Goal: Task Accomplishment & Management: Use online tool/utility

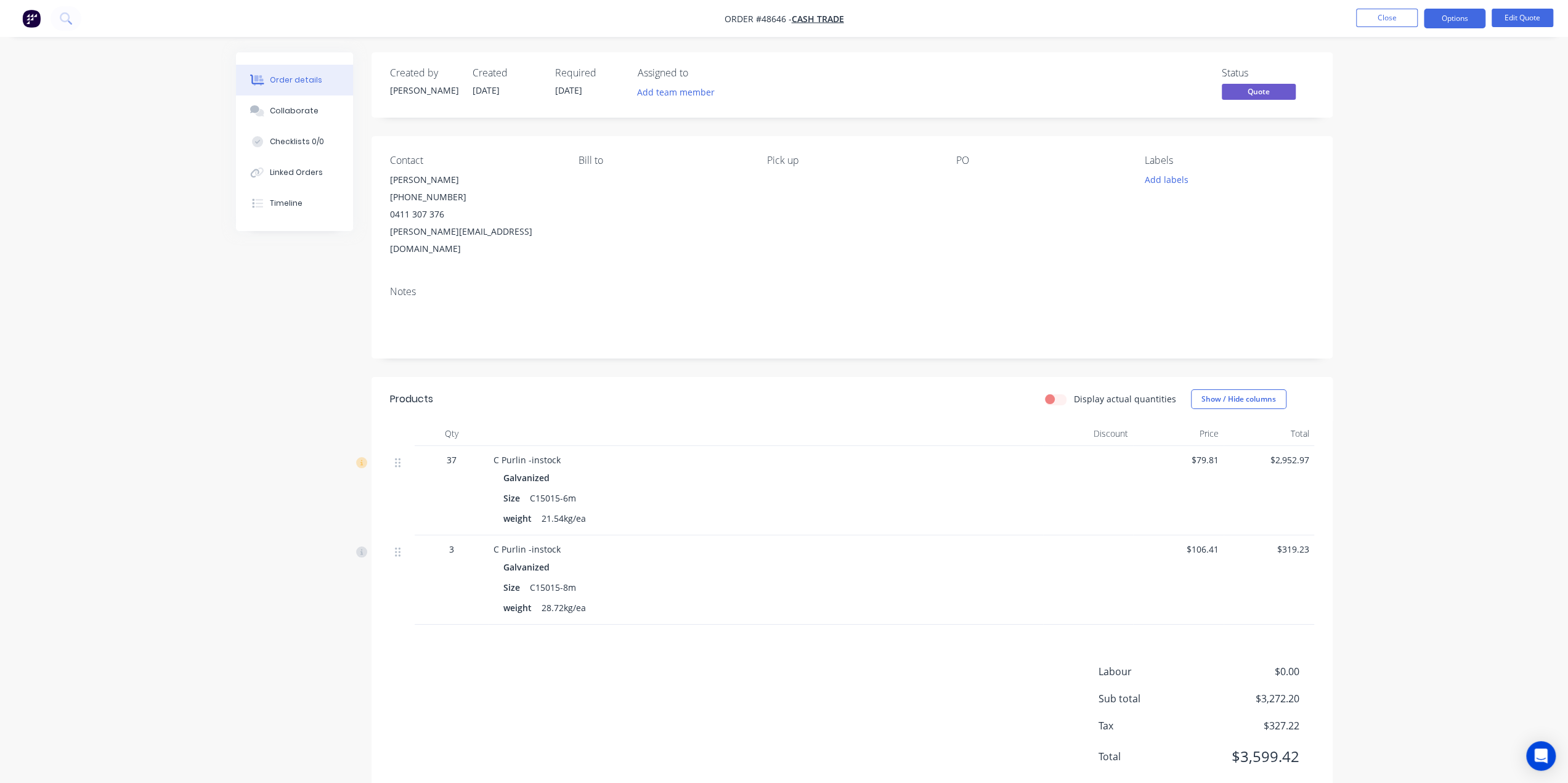
click at [371, 208] on div "Order details Collaborate Checklists 0/0 Linked Orders Timeline" at bounding box center [304, 142] width 136 height 178
drag, startPoint x: 382, startPoint y: 181, endPoint x: 417, endPoint y: 181, distance: 35.0
click at [417, 181] on div "Contact Egbert Kampman (08) 9250 2220 0411 307 376 egbert@frametec.com.au Bill …" at bounding box center [852, 207] width 961 height 140
copy div "Egbert"
click at [381, 231] on div "Contact Egbert Kampman (08) 9250 2220 0411 307 376 egbert@frametec.com.au Bill …" at bounding box center [852, 207] width 961 height 140
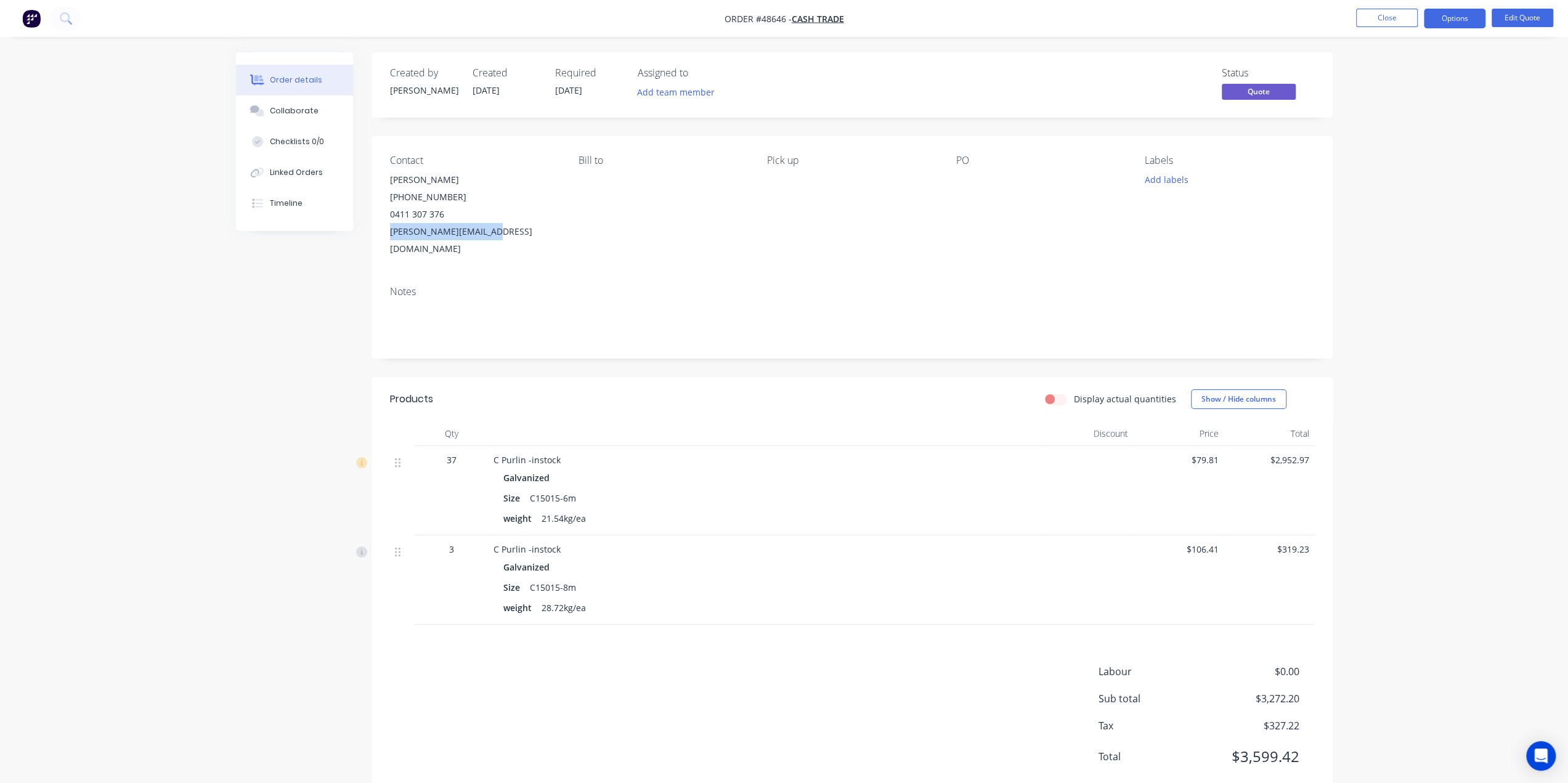
drag, startPoint x: 384, startPoint y: 241, endPoint x: 556, endPoint y: 249, distance: 172.2
click at [548, 246] on div "Contact Egbert Kampman (08) 9250 2220 0411 307 376 egbert@frametec.com.au Bill …" at bounding box center [852, 207] width 961 height 140
copy div "egbert@frametec.com.au"
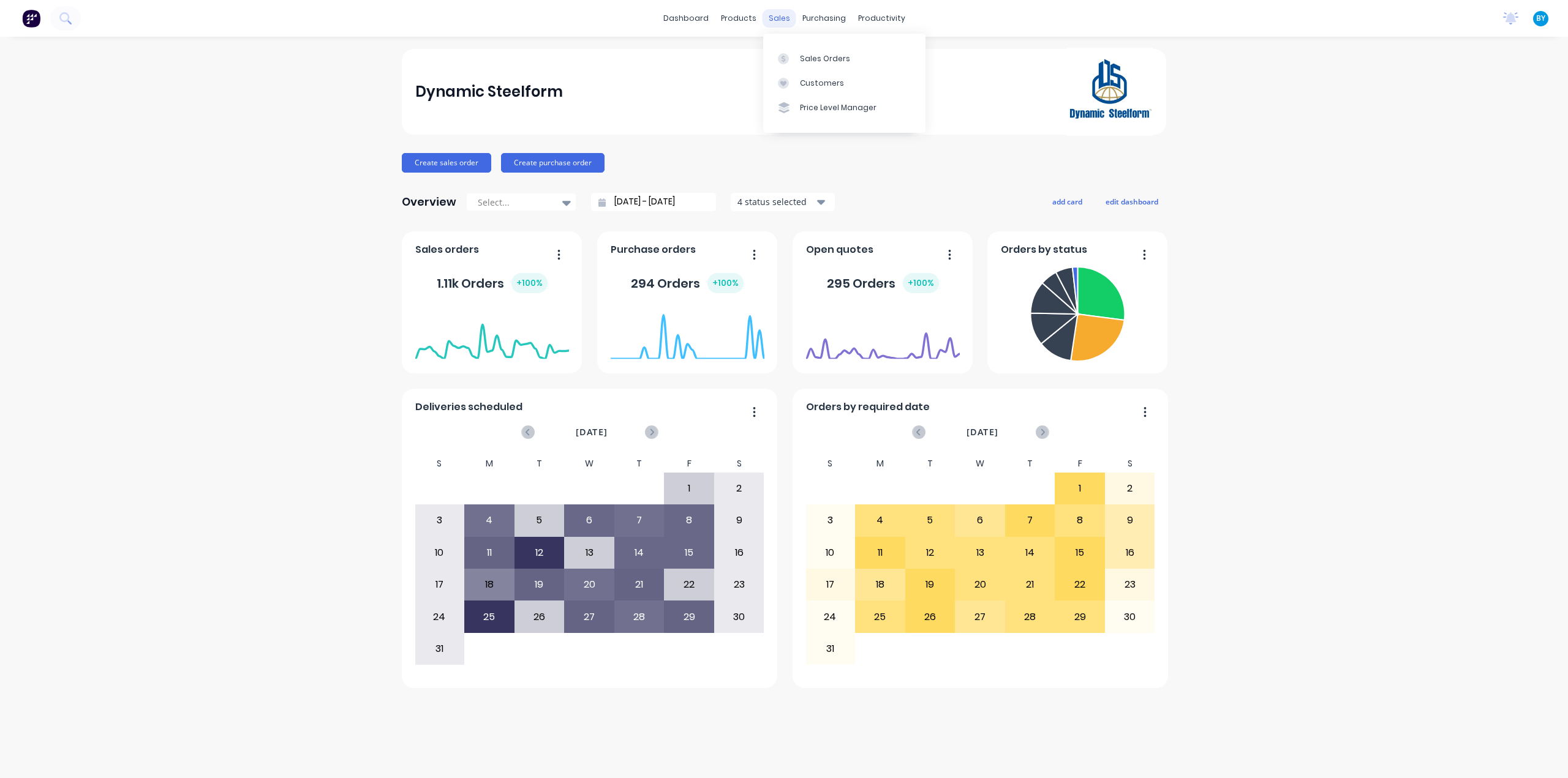
click at [780, 26] on div "sales" at bounding box center [779, 19] width 34 height 19
click at [791, 56] on div at bounding box center [788, 58] width 19 height 11
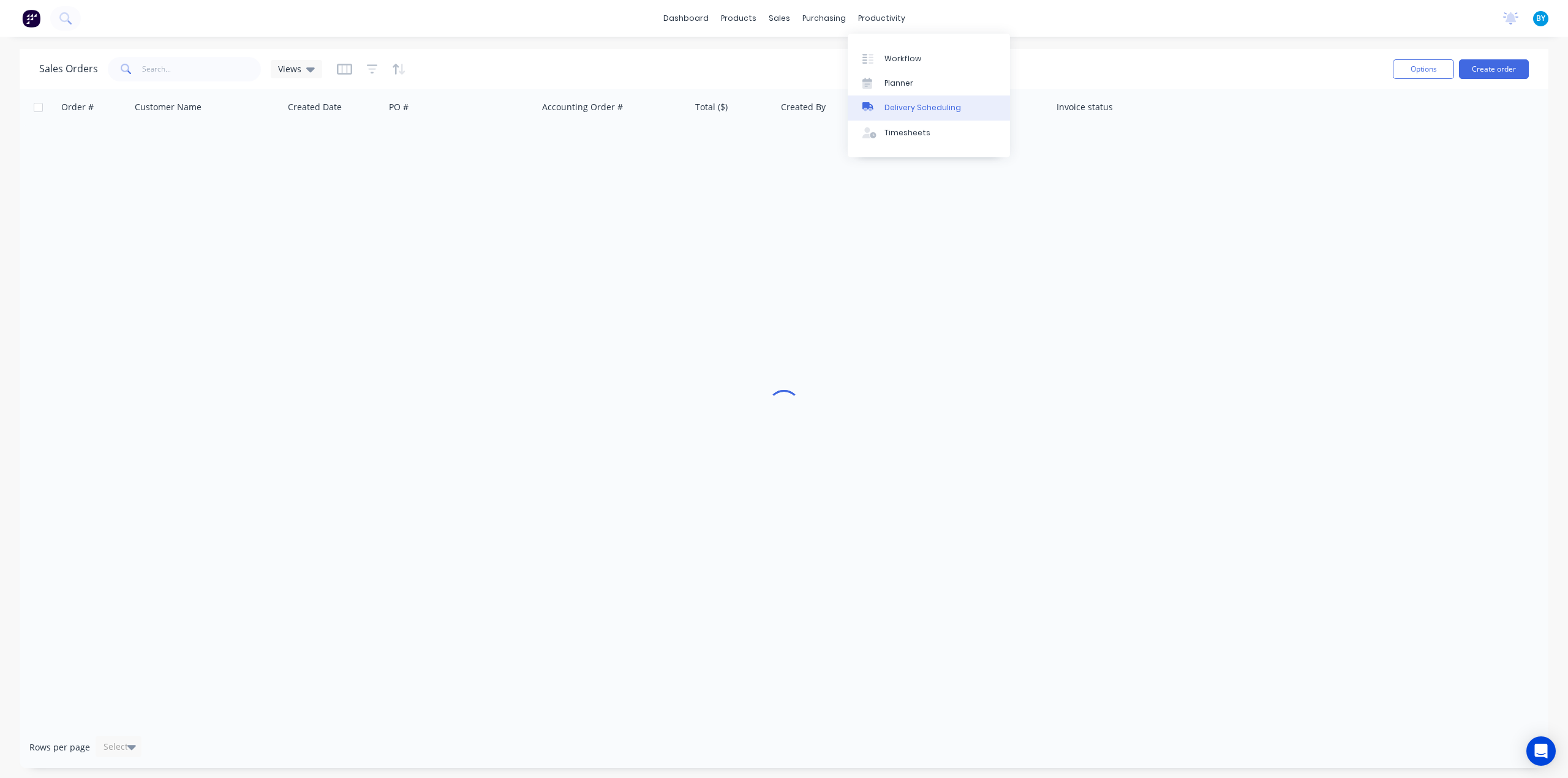
click at [928, 111] on div "Delivery Scheduling" at bounding box center [923, 107] width 77 height 11
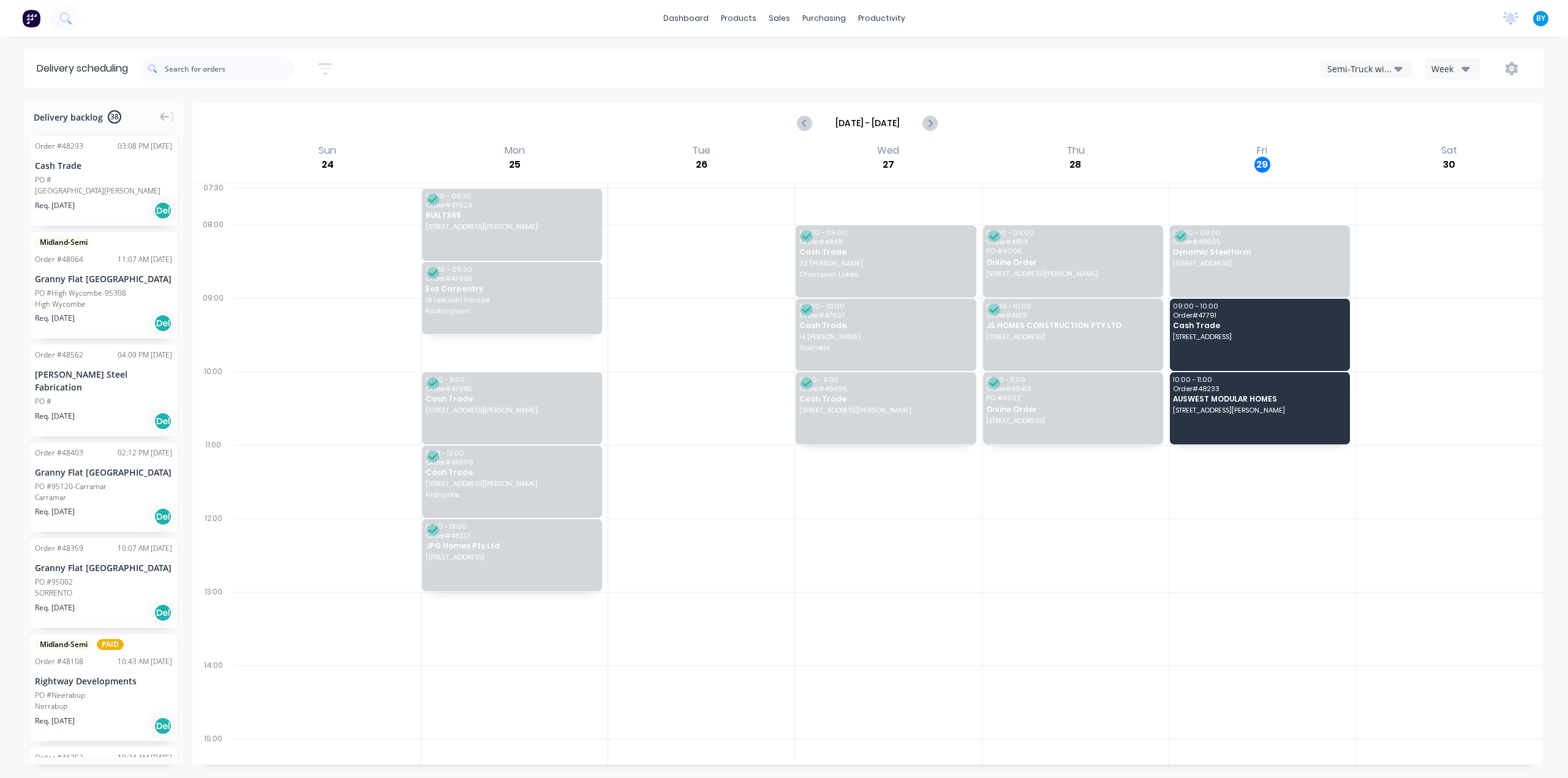
click at [1391, 68] on div "Semi-Truck with Hiab" at bounding box center [1361, 69] width 67 height 13
click at [1376, 154] on div "Utes Delivery" at bounding box center [1381, 149] width 121 height 24
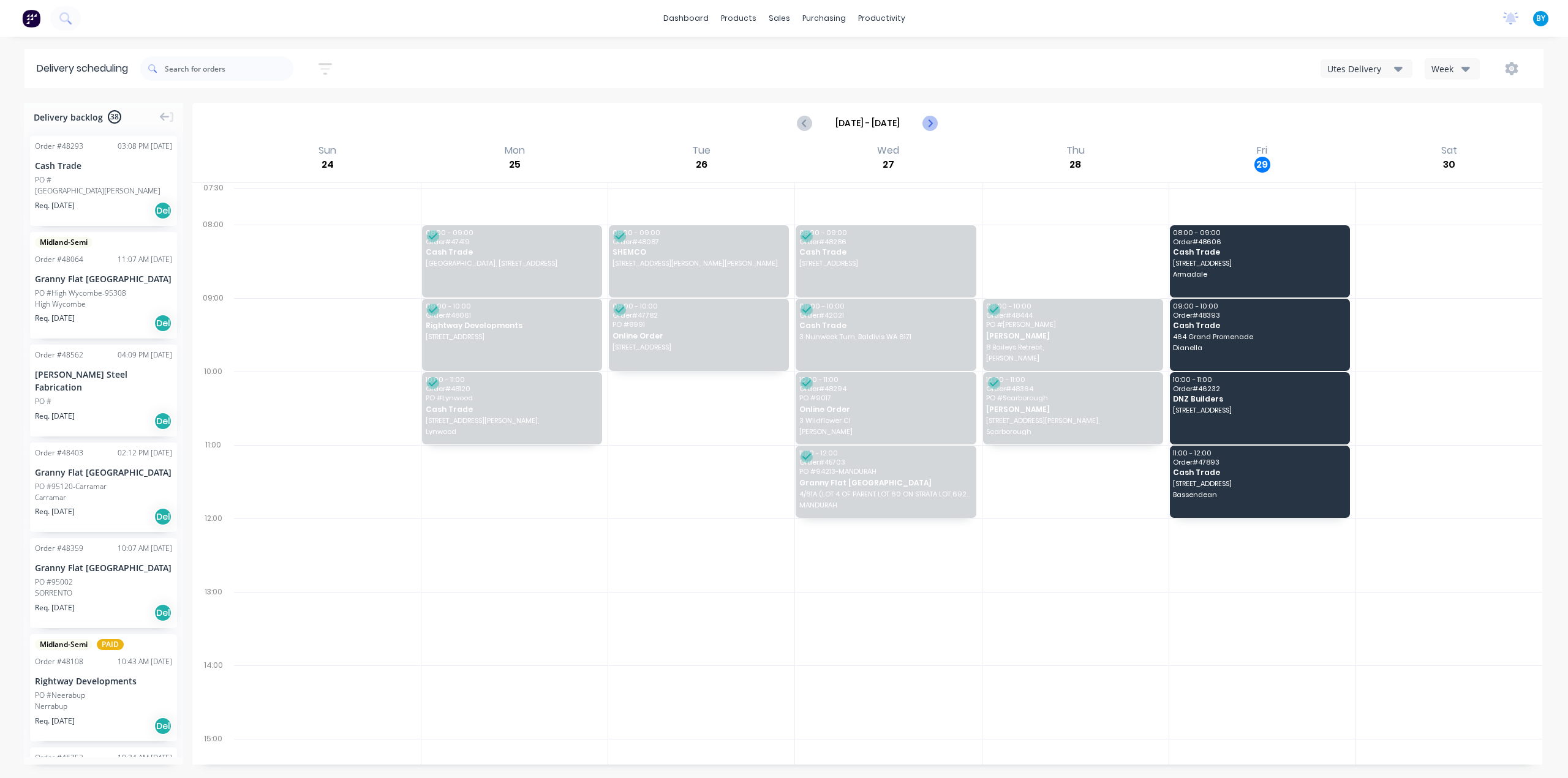
click at [927, 122] on icon "Next page" at bounding box center [930, 123] width 14 height 14
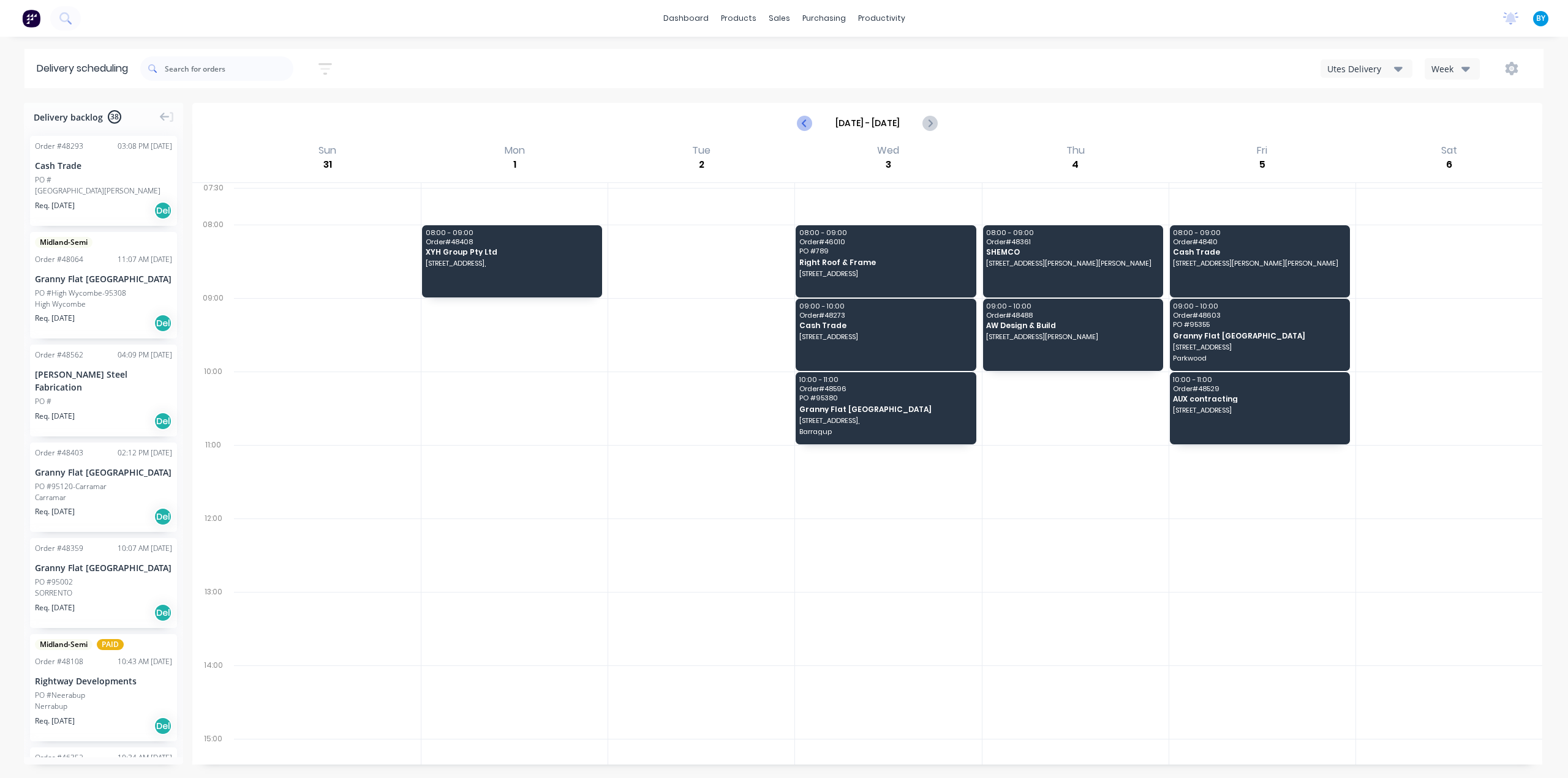
click at [807, 127] on icon "Previous page" at bounding box center [806, 123] width 6 height 10
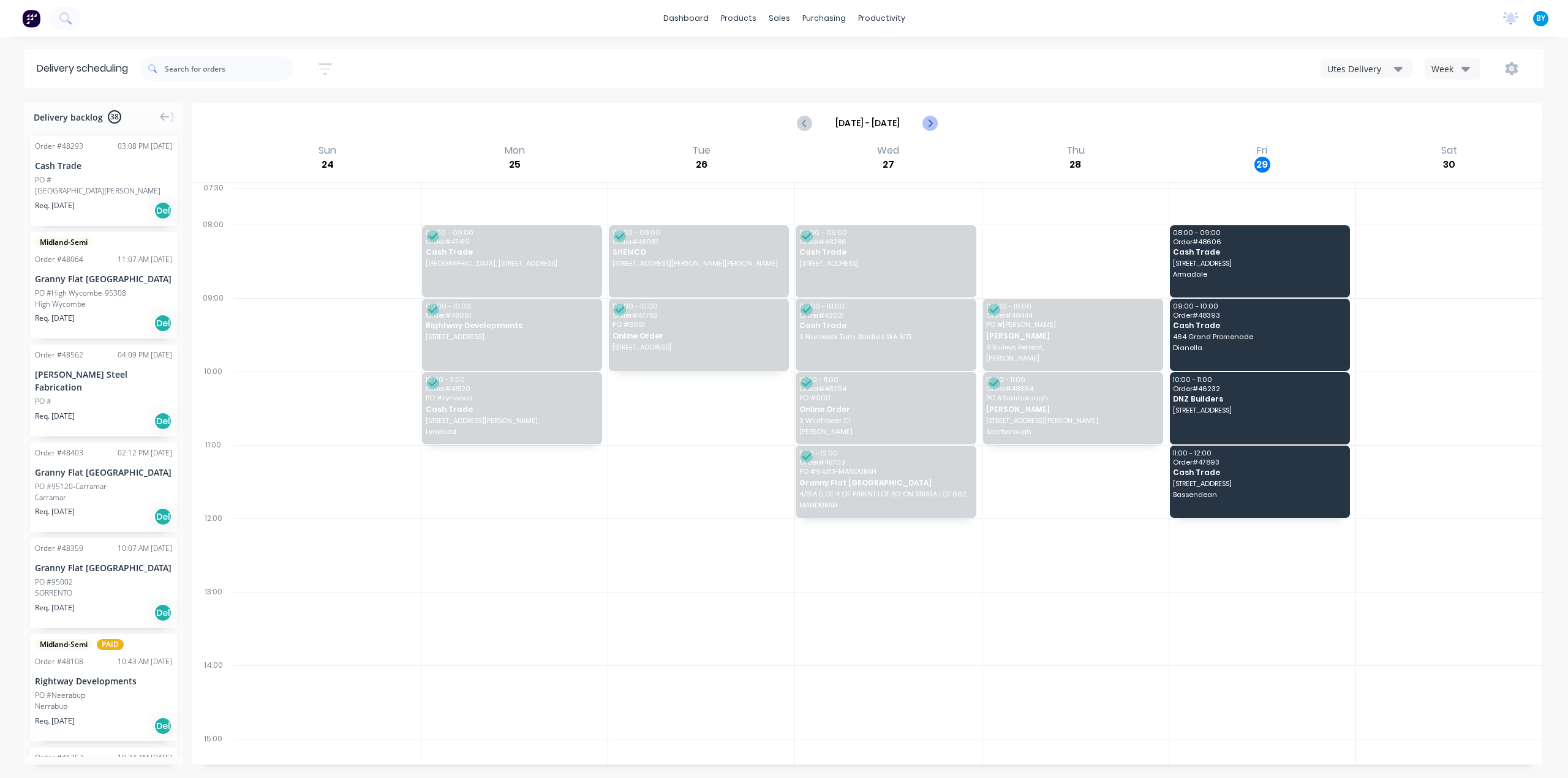
click at [928, 123] on icon "Next page" at bounding box center [930, 123] width 14 height 14
type input "[DATE] - [DATE]"
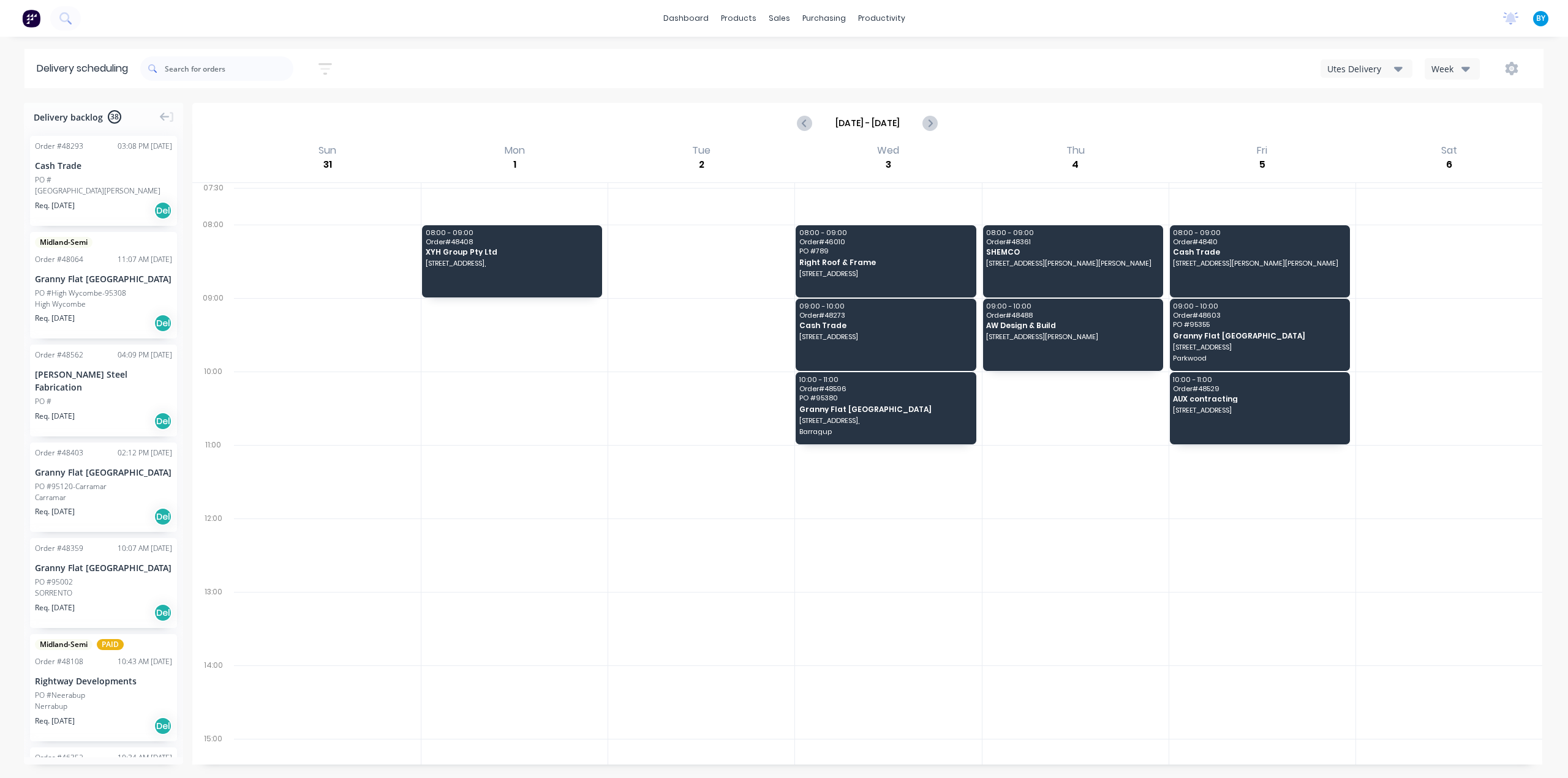
click at [1087, 119] on div "[DATE] - [DATE]" at bounding box center [867, 123] width 1348 height 38
